Goal: Browse casually: Explore the website without a specific task or goal

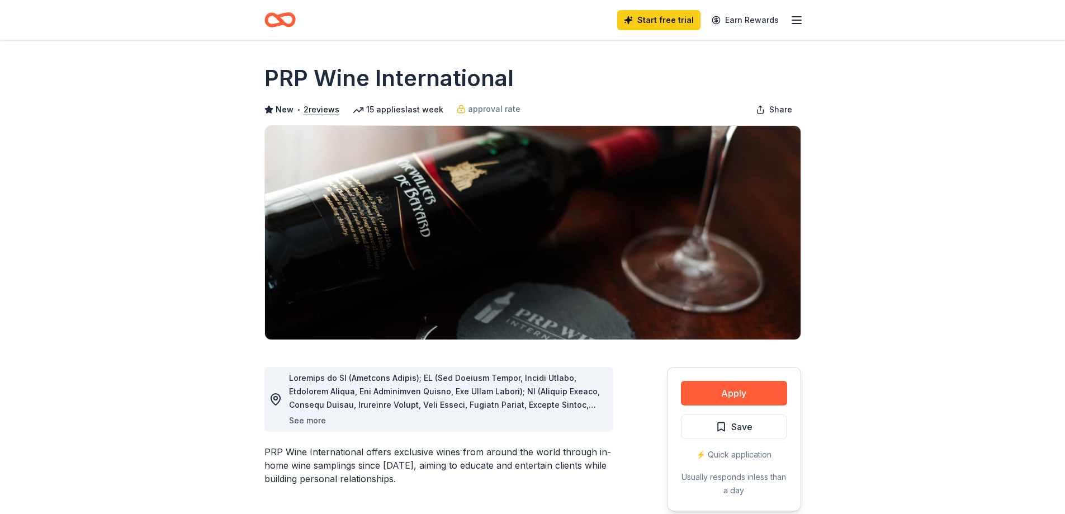
click at [314, 423] on button "See more" at bounding box center [307, 420] width 37 height 13
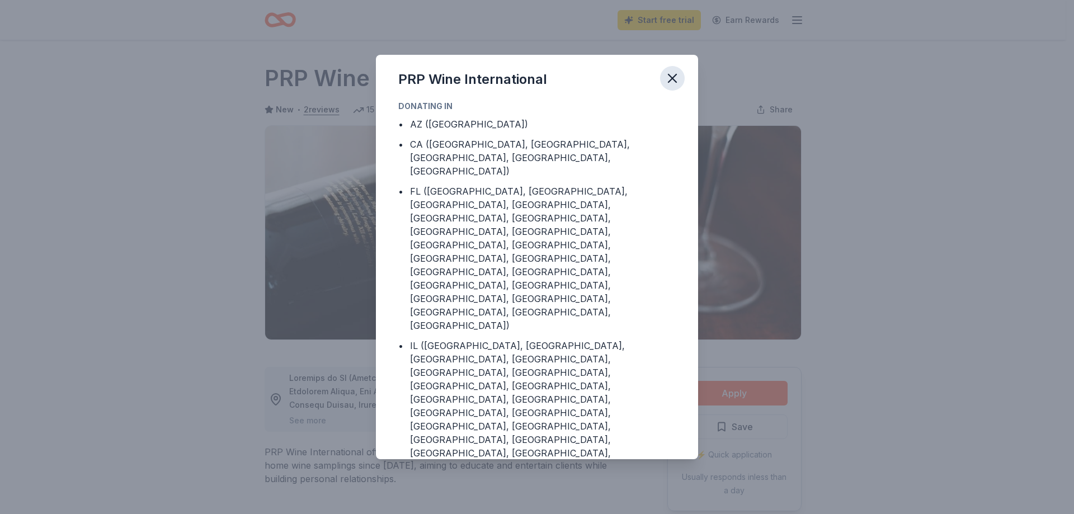
click at [674, 78] on icon "button" at bounding box center [672, 78] width 16 height 16
